Goal: Task Accomplishment & Management: Manage account settings

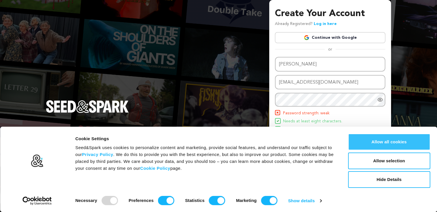
click at [386, 141] on button "Allow all cookies" at bounding box center [389, 142] width 82 height 17
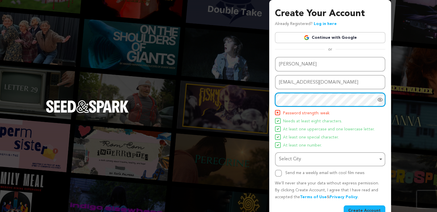
click at [375, 156] on div "Select City Remove item" at bounding box center [328, 159] width 99 height 8
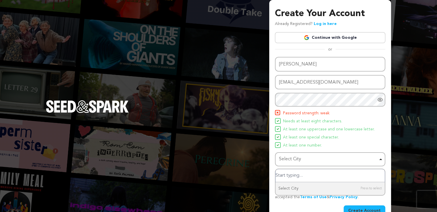
click at [320, 160] on div "Select City Remove item" at bounding box center [328, 159] width 99 height 8
click at [307, 176] on input "Select City" at bounding box center [330, 175] width 109 height 13
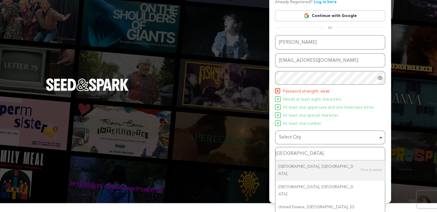
scroll to position [22, 0]
type input "united states"
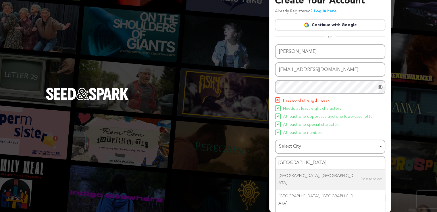
click at [406, 125] on div "Create Your Account Already Registered? Log in here Continue with Google or eyJ…" at bounding box center [218, 99] width 437 height 225
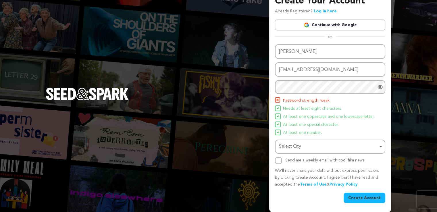
click at [380, 146] on div "Select City Remove item" at bounding box center [330, 146] width 105 height 11
click at [278, 161] on input "Send me a weekly email with cool film news" at bounding box center [278, 160] width 7 height 7
checkbox input "true"
drag, startPoint x: 365, startPoint y: 199, endPoint x: 412, endPoint y: 150, distance: 67.9
click at [365, 198] on button "Create Account" at bounding box center [365, 198] width 42 height 10
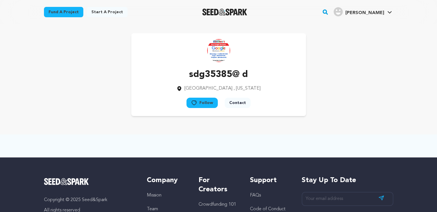
click at [376, 12] on span "[PERSON_NAME]" at bounding box center [364, 13] width 39 height 5
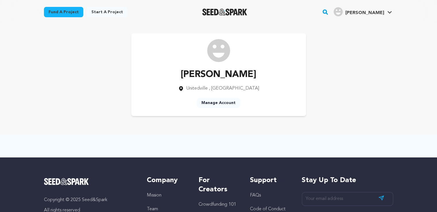
click at [216, 101] on link "Manage Account" at bounding box center [218, 103] width 43 height 10
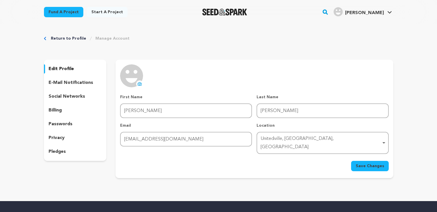
scroll to position [62, 0]
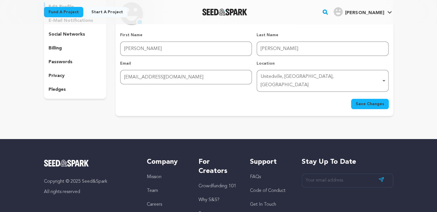
click at [296, 74] on div "Unitedville‎, Cayo District, Belize Remove item" at bounding box center [321, 81] width 120 height 17
type input "[EMAIL_ADDRESS][DOMAIN_NAME]"
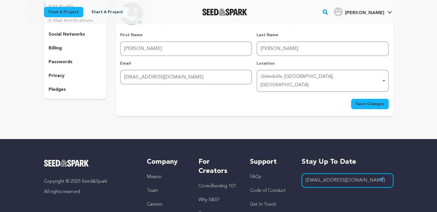
click at [279, 76] on div "Unitedville‎, Cayo District, Belize Remove item" at bounding box center [321, 81] width 120 height 17
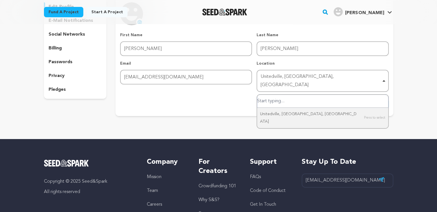
click at [279, 76] on div "Unitedville‎, Cayo District, Belize Remove item" at bounding box center [321, 81] width 120 height 17
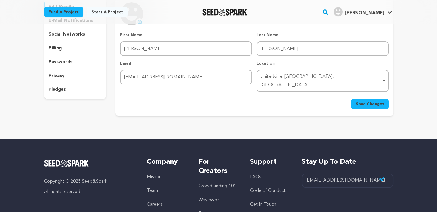
click at [279, 76] on div "Unitedville‎, Cayo District, Belize Remove item" at bounding box center [321, 81] width 120 height 17
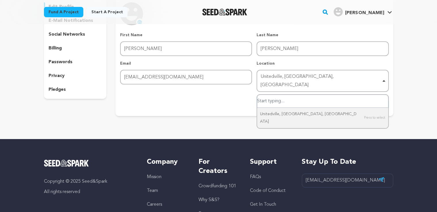
click at [329, 75] on div "Unitedville‎, Cayo District, Belize Remove item" at bounding box center [321, 81] width 120 height 17
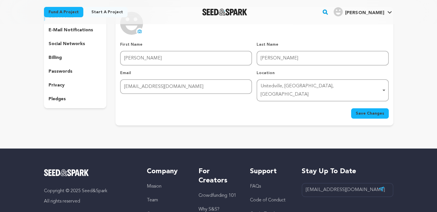
scroll to position [33, 0]
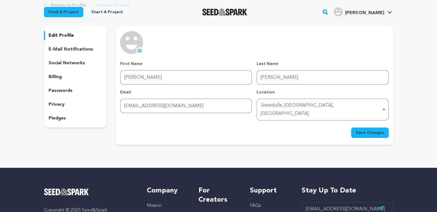
click at [138, 50] on icon at bounding box center [140, 50] width 4 height 3
click at [62, 64] on p "social networks" at bounding box center [67, 63] width 37 height 7
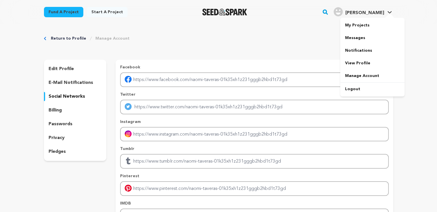
click at [343, 14] on img "Naomi T.'s Profile" at bounding box center [338, 11] width 9 height 9
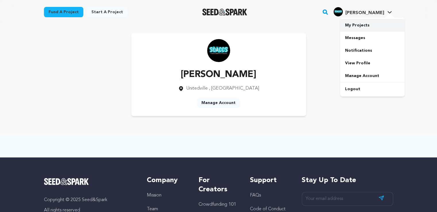
click at [354, 25] on link "My Projects" at bounding box center [372, 25] width 64 height 13
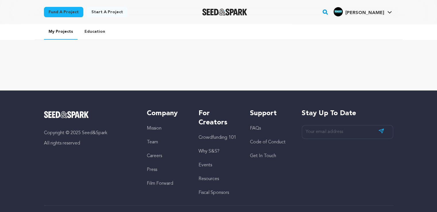
click at [98, 11] on link "Start a project" at bounding box center [107, 12] width 41 height 10
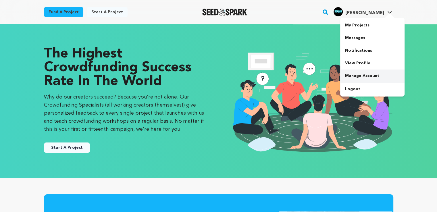
click at [356, 77] on link "Manage Account" at bounding box center [372, 76] width 64 height 13
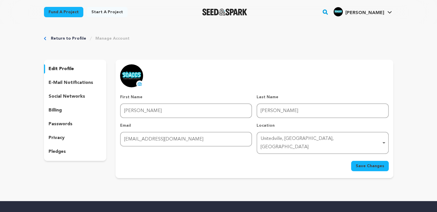
click at [368, 163] on span "Save Changes" at bounding box center [370, 166] width 28 height 6
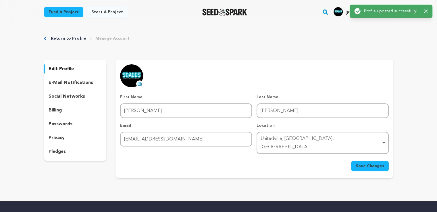
click at [397, 49] on div "Return to Profile Manage Account edit profile e-mail notifications social netwo…" at bounding box center [219, 108] width 368 height 168
